Goal: Obtain resource: Download file/media

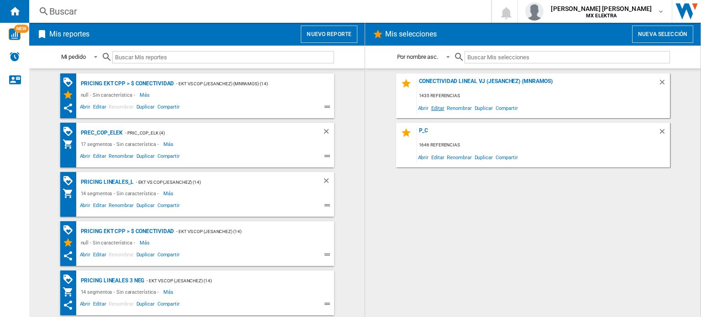
click at [438, 108] on span "Editar" at bounding box center [438, 108] width 16 height 12
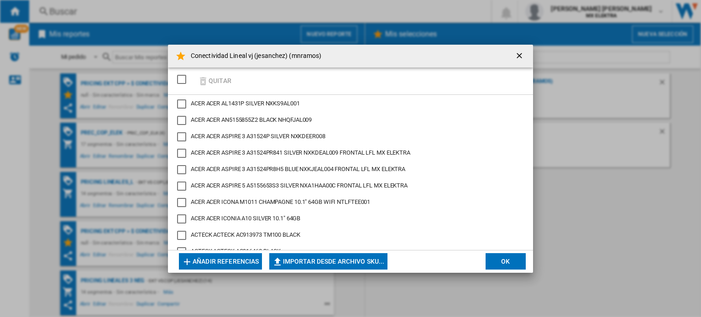
click at [298, 261] on button "Importar desde archivo SKU..." at bounding box center [328, 261] width 118 height 16
type input "**********"
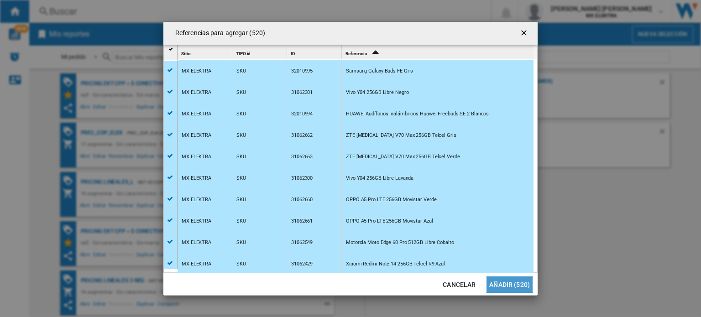
click at [510, 287] on button "Añadir (520)" at bounding box center [510, 285] width 46 height 16
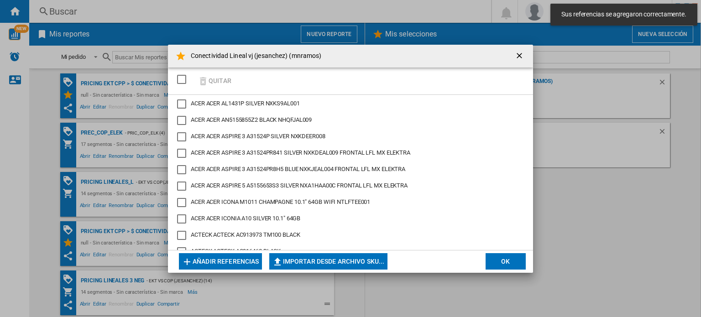
click at [332, 263] on button "Importar desde archivo SKU..." at bounding box center [328, 261] width 118 height 16
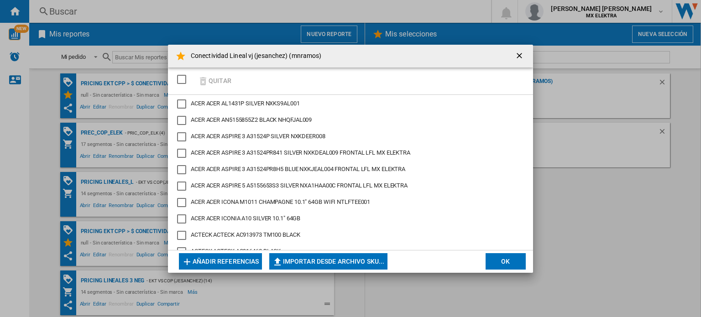
type input "**********"
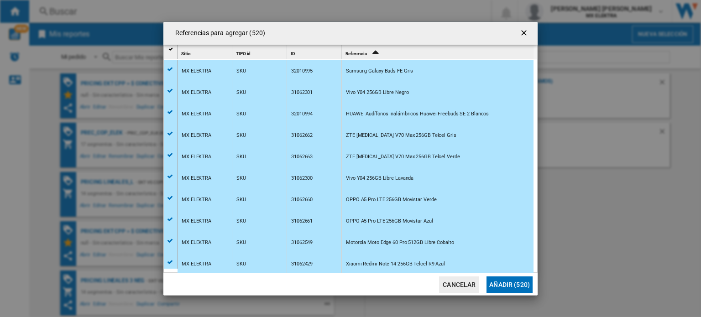
click at [510, 284] on button "Añadir (520)" at bounding box center [510, 285] width 46 height 16
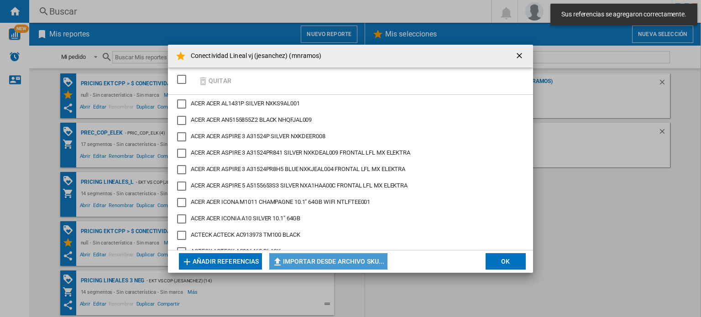
click at [349, 259] on button "Importar desde archivo SKU..." at bounding box center [328, 261] width 118 height 16
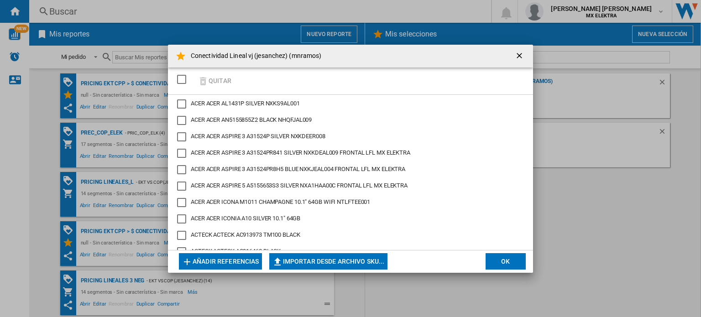
type input "**********"
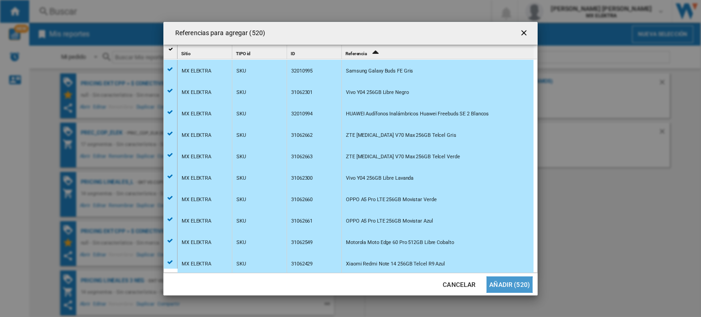
click at [508, 286] on button "Añadir (520)" at bounding box center [510, 285] width 46 height 16
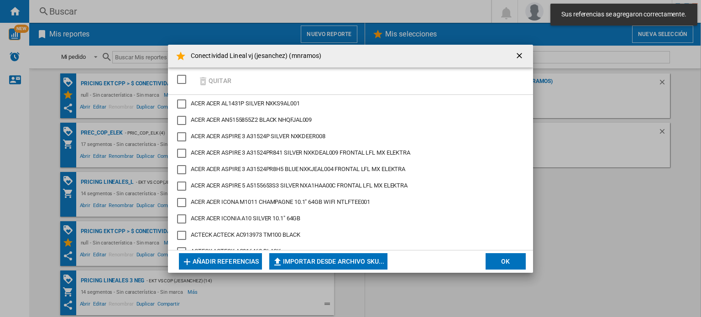
click at [508, 266] on button "OK" at bounding box center [506, 261] width 40 height 16
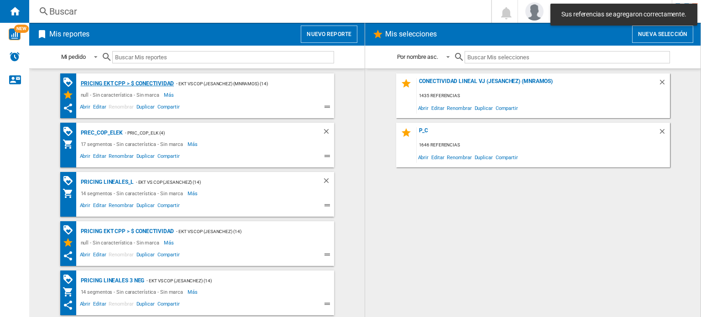
click at [155, 82] on div "Pricing EKT CPP > $ Conectividad" at bounding box center [127, 83] width 96 height 11
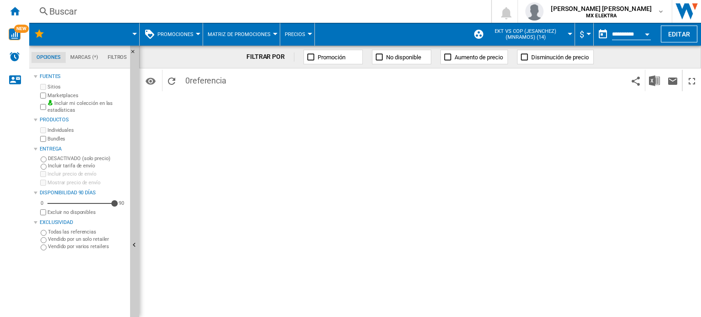
click at [116, 33] on span at bounding box center [98, 34] width 74 height 23
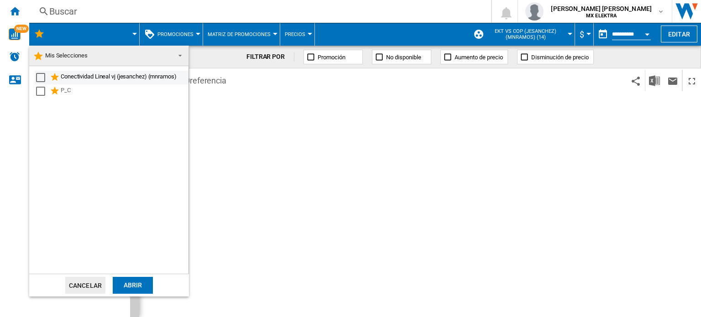
click at [42, 75] on div "Select" at bounding box center [40, 77] width 9 height 9
click at [136, 282] on div "Abrir" at bounding box center [133, 285] width 40 height 17
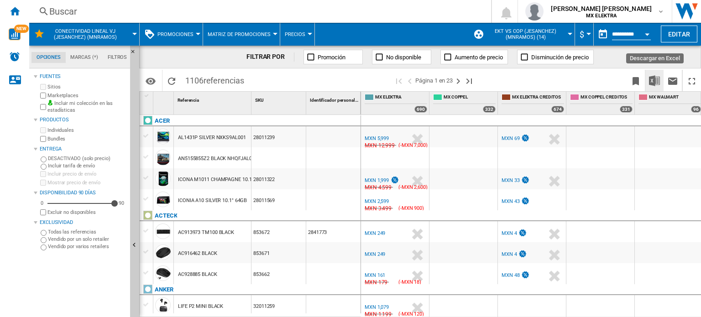
click at [654, 82] on img "Descargar en Excel" at bounding box center [654, 80] width 11 height 11
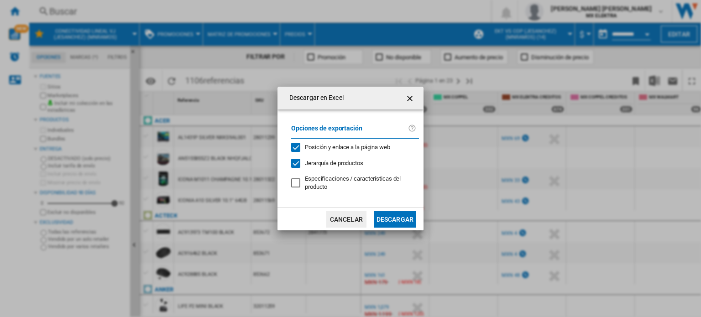
click at [396, 216] on button "Descargar" at bounding box center [395, 219] width 42 height 16
